Goal: Transaction & Acquisition: Purchase product/service

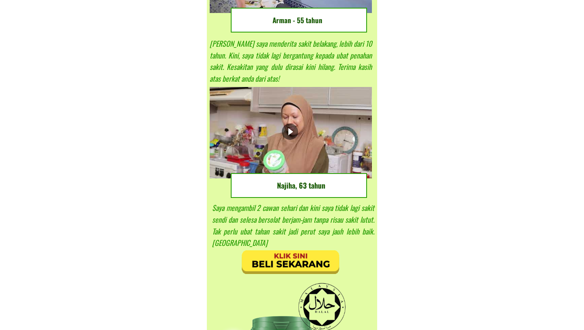
scroll to position [1093, 0]
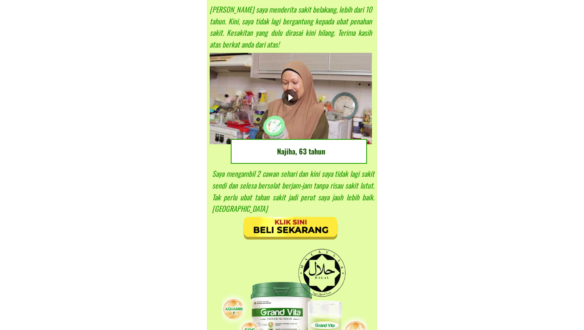
click at [291, 99] on div at bounding box center [290, 97] width 16 height 16
click at [223, 136] on div at bounding box center [291, 98] width 162 height 91
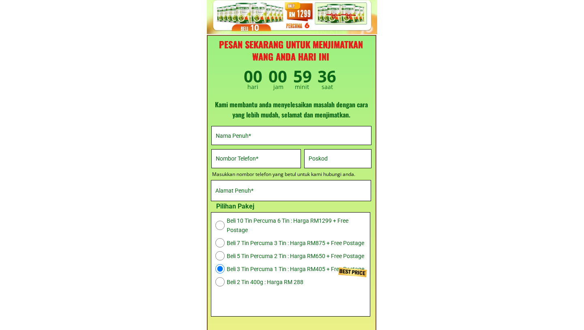
scroll to position [2656, 0]
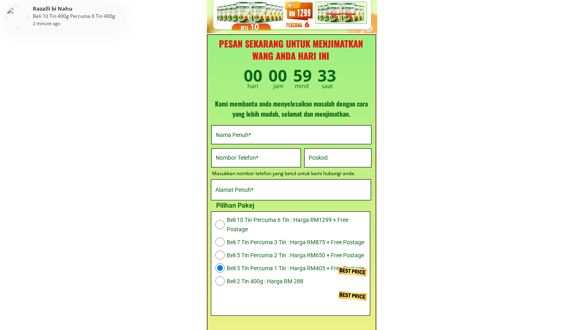
click at [261, 277] on span "Beli 2 Tin 400g : Harga RM 288" at bounding box center [296, 280] width 139 height 9
radio input "true"
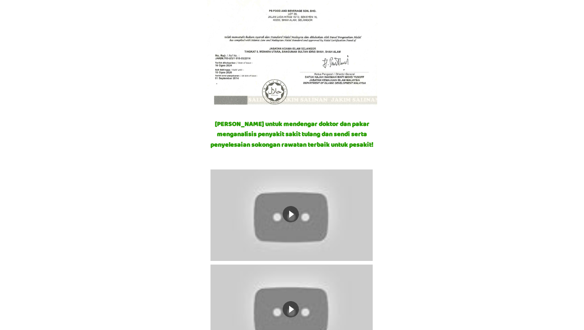
scroll to position [0, 0]
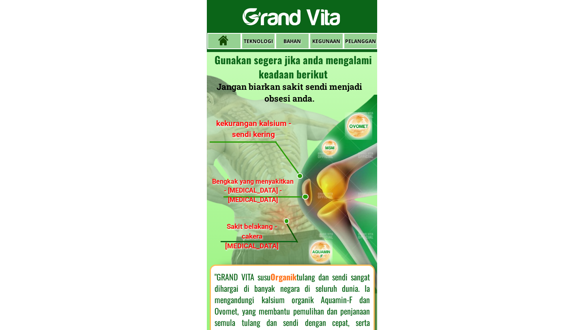
click at [263, 35] on p "TEKNOLOGI" at bounding box center [258, 41] width 32 height 15
click at [263, 39] on p "TEKNOLOGI" at bounding box center [258, 41] width 32 height 15
click at [296, 41] on p "BAHAN" at bounding box center [292, 41] width 32 height 15
click at [336, 42] on p "KEGUNAAN" at bounding box center [326, 41] width 32 height 15
click at [354, 42] on p "PELANGGAN" at bounding box center [361, 41] width 32 height 15
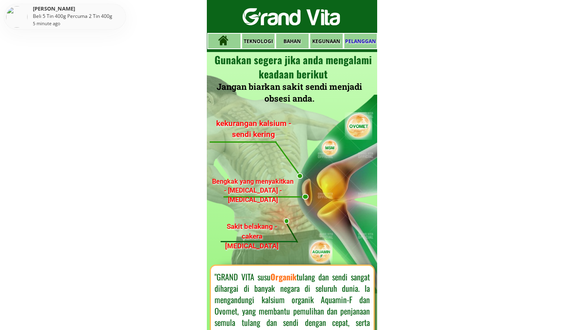
drag, startPoint x: 243, startPoint y: 16, endPoint x: 340, endPoint y: 24, distance: 98.1
click at [340, 24] on div at bounding box center [293, 16] width 129 height 39
